Goal: Transaction & Acquisition: Purchase product/service

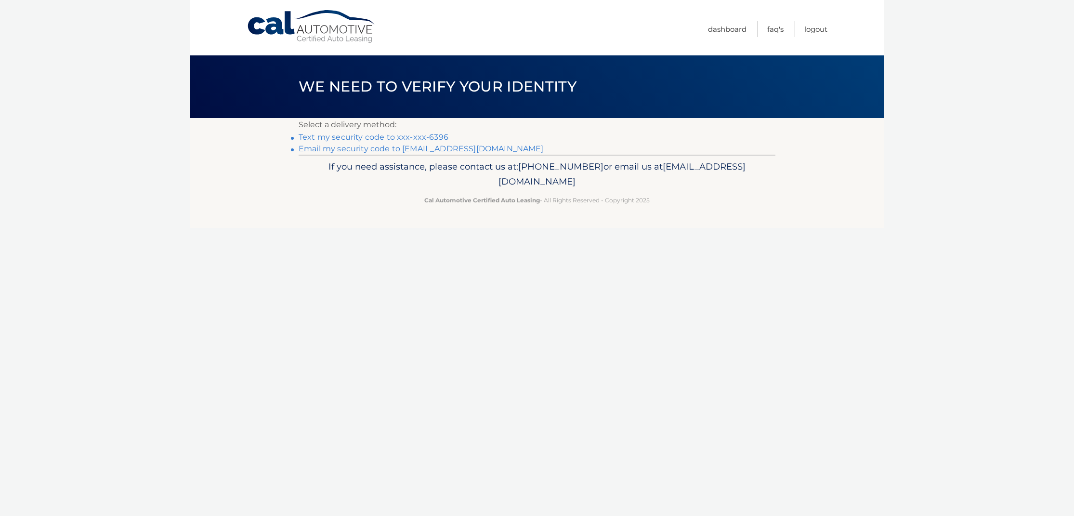
click at [349, 137] on link "Text my security code to xxx-xxx-6396" at bounding box center [374, 136] width 150 height 9
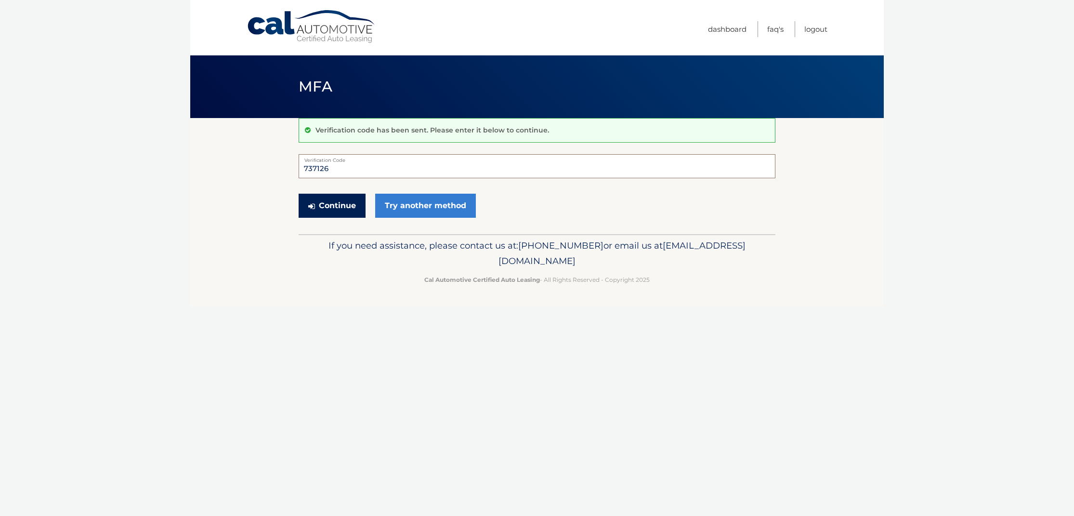
type input "737126"
click at [328, 207] on button "Continue" at bounding box center [332, 206] width 67 height 24
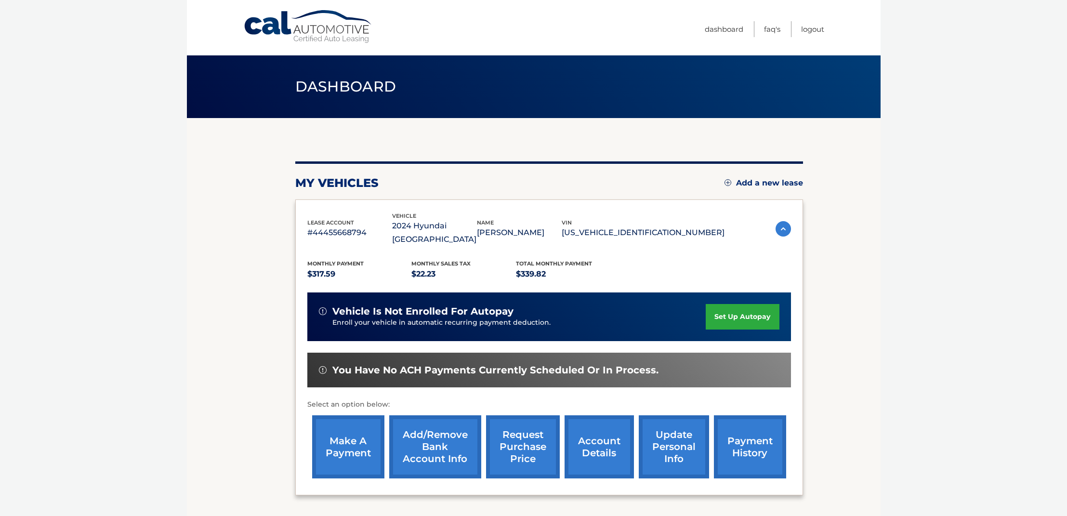
click at [344, 423] on link "make a payment" at bounding box center [348, 446] width 72 height 63
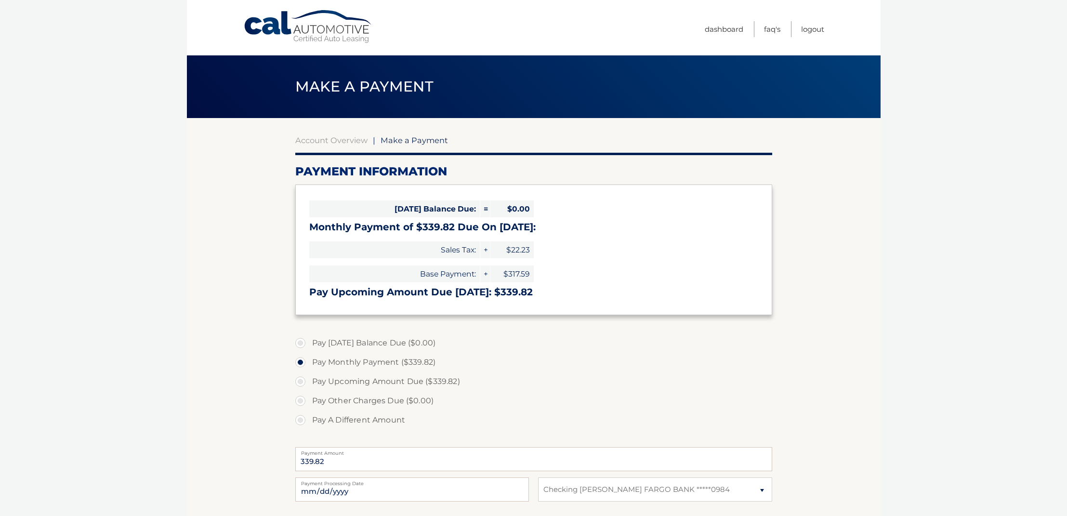
select select "MTFlNzQzNDUtMDU5ZC00Y2YyLTkyMzQtN2M2NGVmMjAwYjlk"
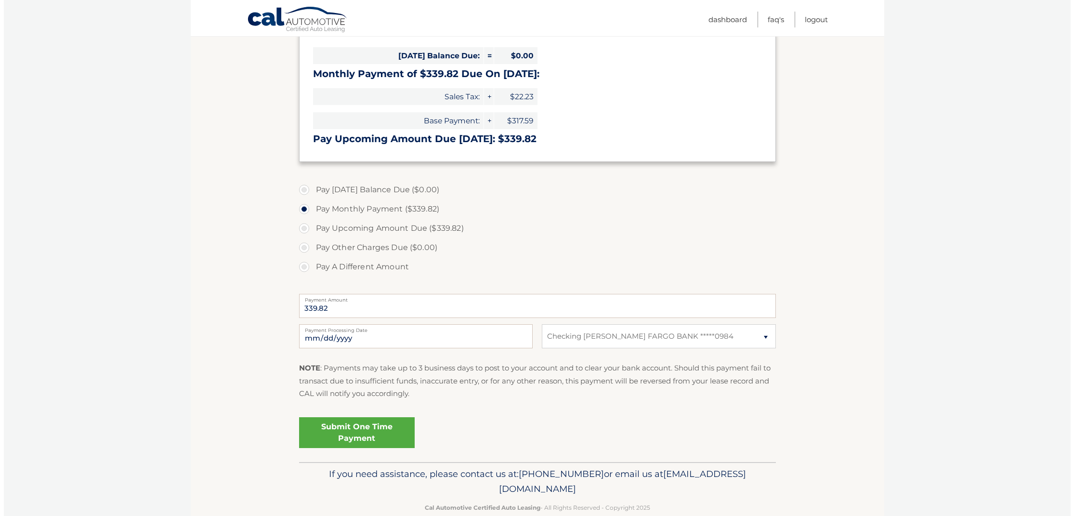
scroll to position [158, 0]
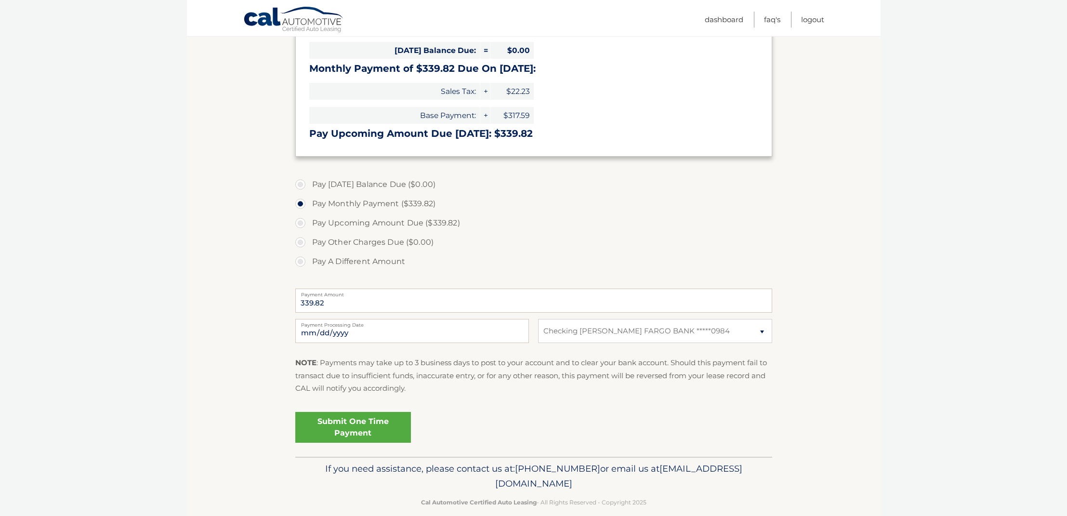
click at [342, 422] on link "Submit One Time Payment" at bounding box center [353, 427] width 116 height 31
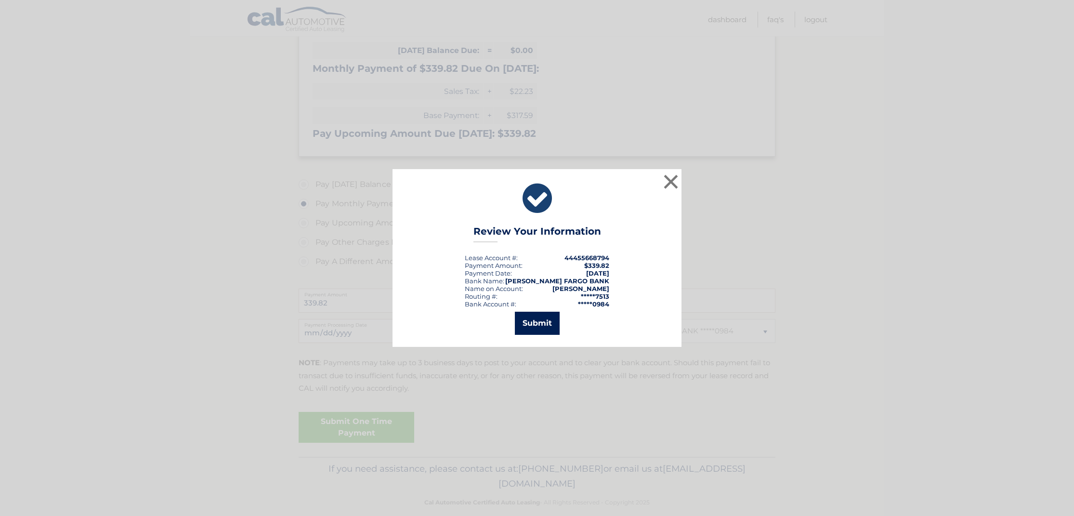
click at [530, 320] on button "Submit" at bounding box center [537, 323] width 45 height 23
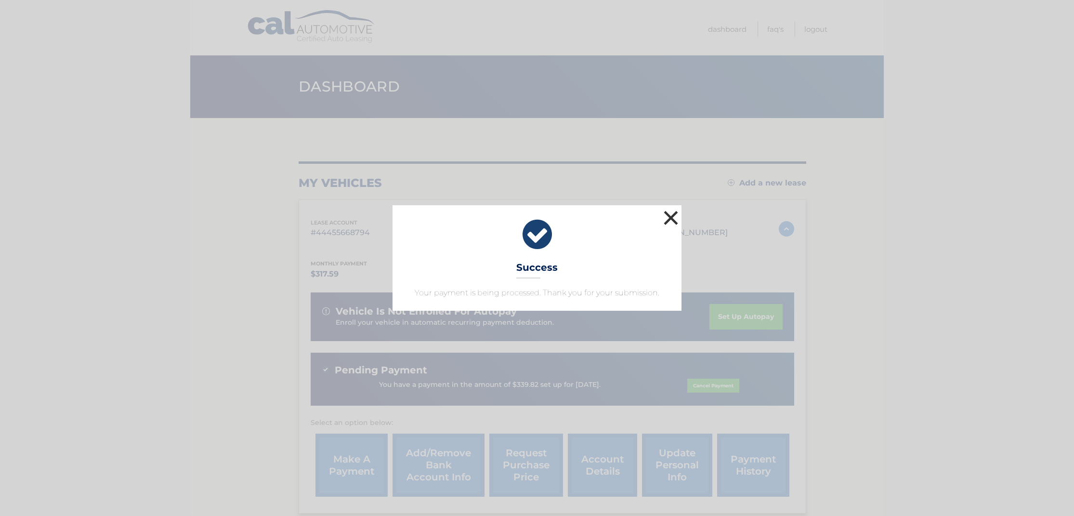
click at [669, 214] on button "×" at bounding box center [670, 217] width 19 height 19
